Goal: Browse casually

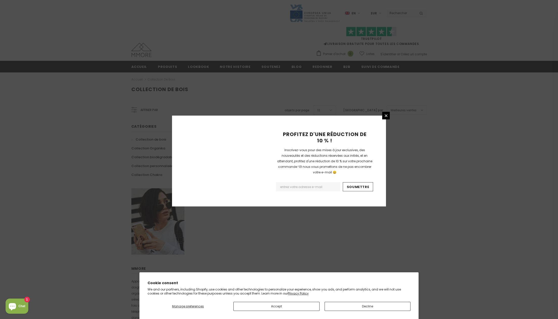
scroll to position [209, 0]
